Goal: Information Seeking & Learning: Find specific fact

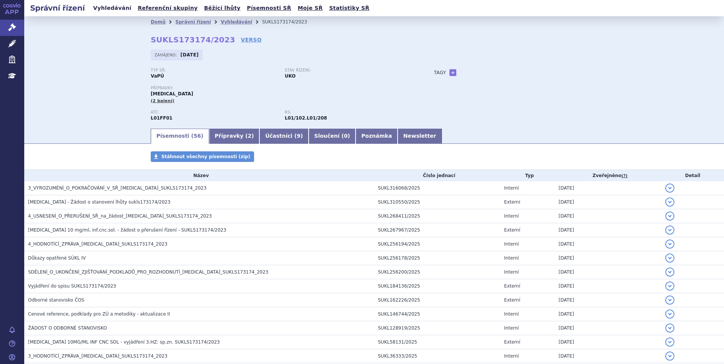
click at [119, 6] on link "Vyhledávání" at bounding box center [112, 8] width 43 height 10
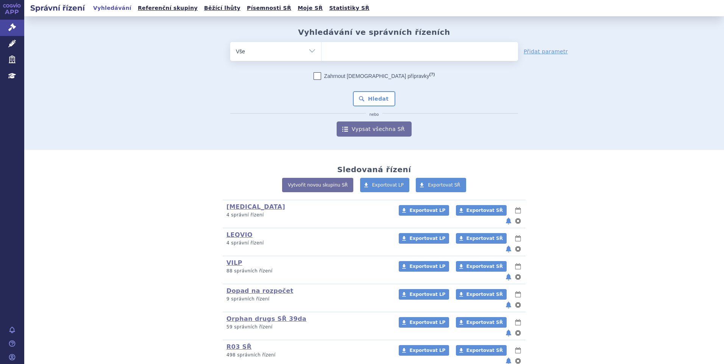
click at [338, 59] on span at bounding box center [419, 51] width 197 height 19
click at [321, 59] on select at bounding box center [321, 51] width 0 height 19
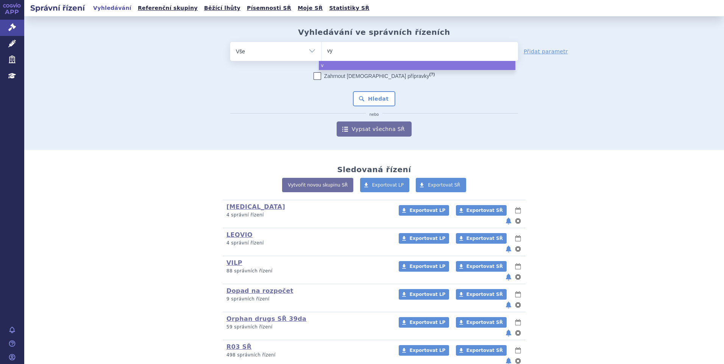
type input "vyd"
type input "vydu"
type input "vydura"
select select "vydura"
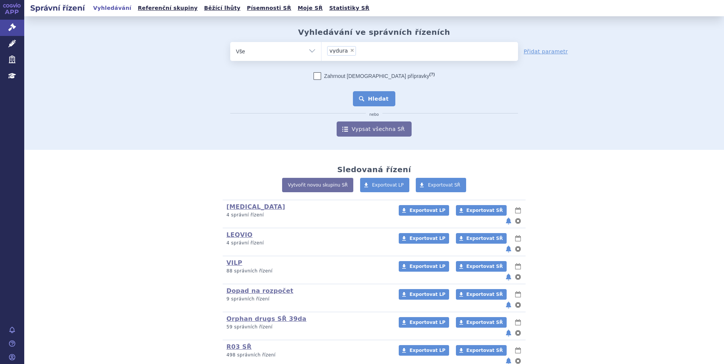
click at [385, 95] on button "Hledat" at bounding box center [374, 98] width 43 height 15
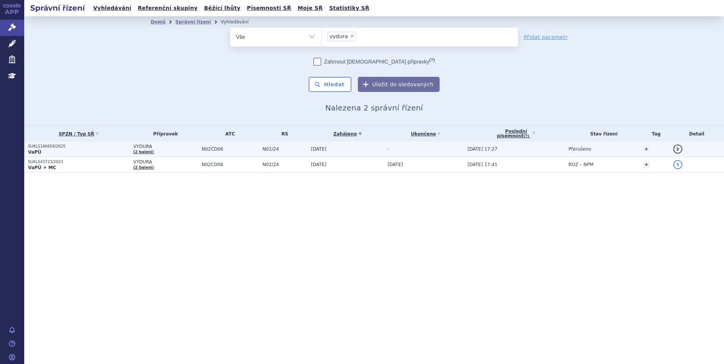
click at [99, 151] on p "VaPÚ" at bounding box center [78, 152] width 101 height 6
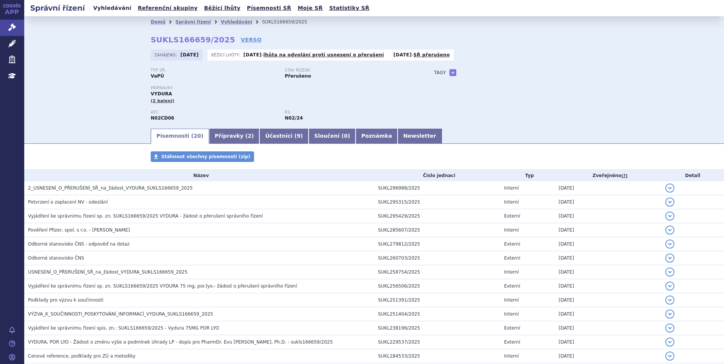
click at [109, 11] on link "Vyhledávání" at bounding box center [112, 8] width 43 height 10
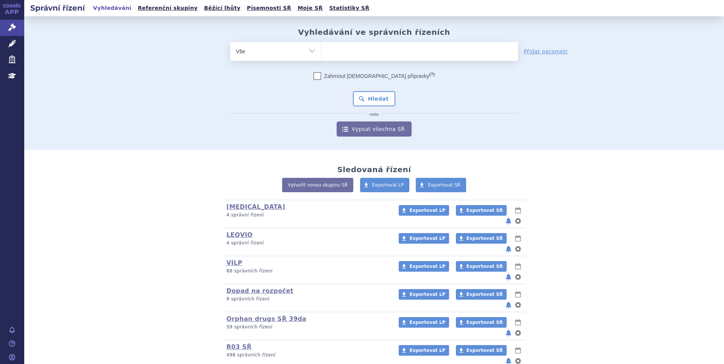
click at [349, 64] on form "odstranit Vše Spisová značka Typ SŘ (?) Hledat" at bounding box center [374, 89] width 288 height 95
click at [351, 61] on form "odstranit Vše Spisová značka Typ SŘ (?) Hledat" at bounding box center [374, 89] width 288 height 95
drag, startPoint x: 351, startPoint y: 61, endPoint x: 348, endPoint y: 57, distance: 4.6
click at [348, 57] on ul at bounding box center [419, 50] width 197 height 16
click at [321, 57] on select at bounding box center [321, 51] width 0 height 19
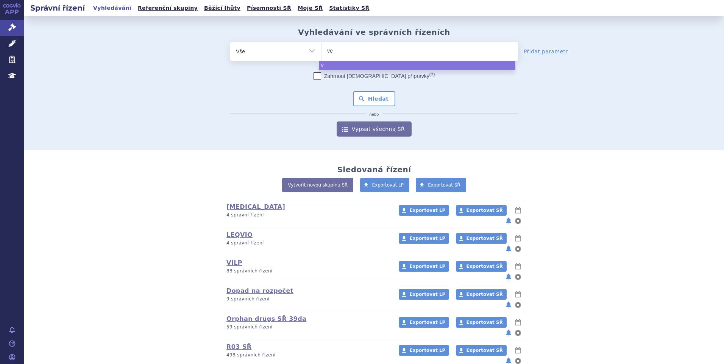
type input "ven"
type input "vencl"
type input "venclyx"
type input "venclyxto"
select select "venclyxto"
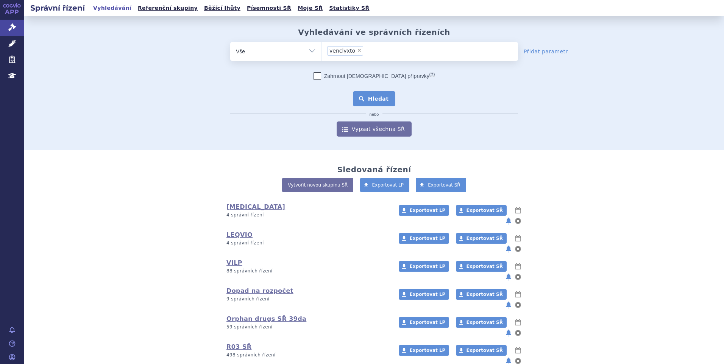
click at [353, 101] on button "Hledat" at bounding box center [374, 98] width 43 height 15
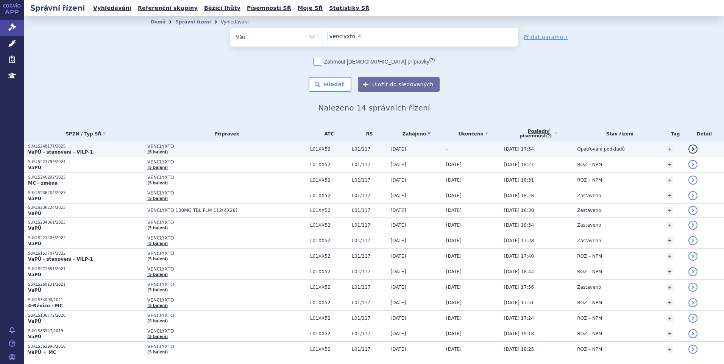
click at [78, 144] on p "SUKLS248177/2025" at bounding box center [85, 146] width 115 height 5
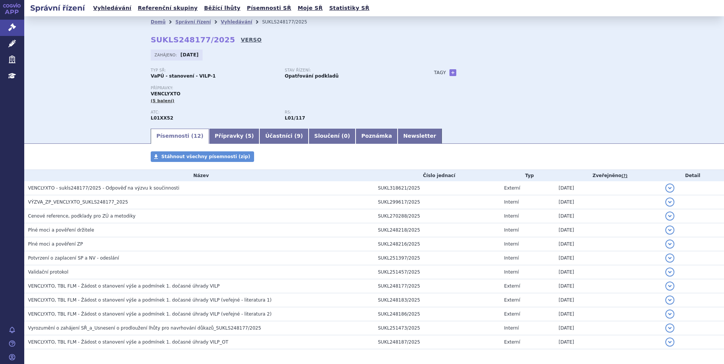
click at [241, 40] on link "VERSO" at bounding box center [251, 40] width 21 height 8
drag, startPoint x: 150, startPoint y: 39, endPoint x: 218, endPoint y: 42, distance: 68.6
click at [218, 42] on strong "SUKLS248177/2025" at bounding box center [193, 39] width 84 height 9
copy strong "SUKLS248177/2025"
